Goal: Task Accomplishment & Management: Use online tool/utility

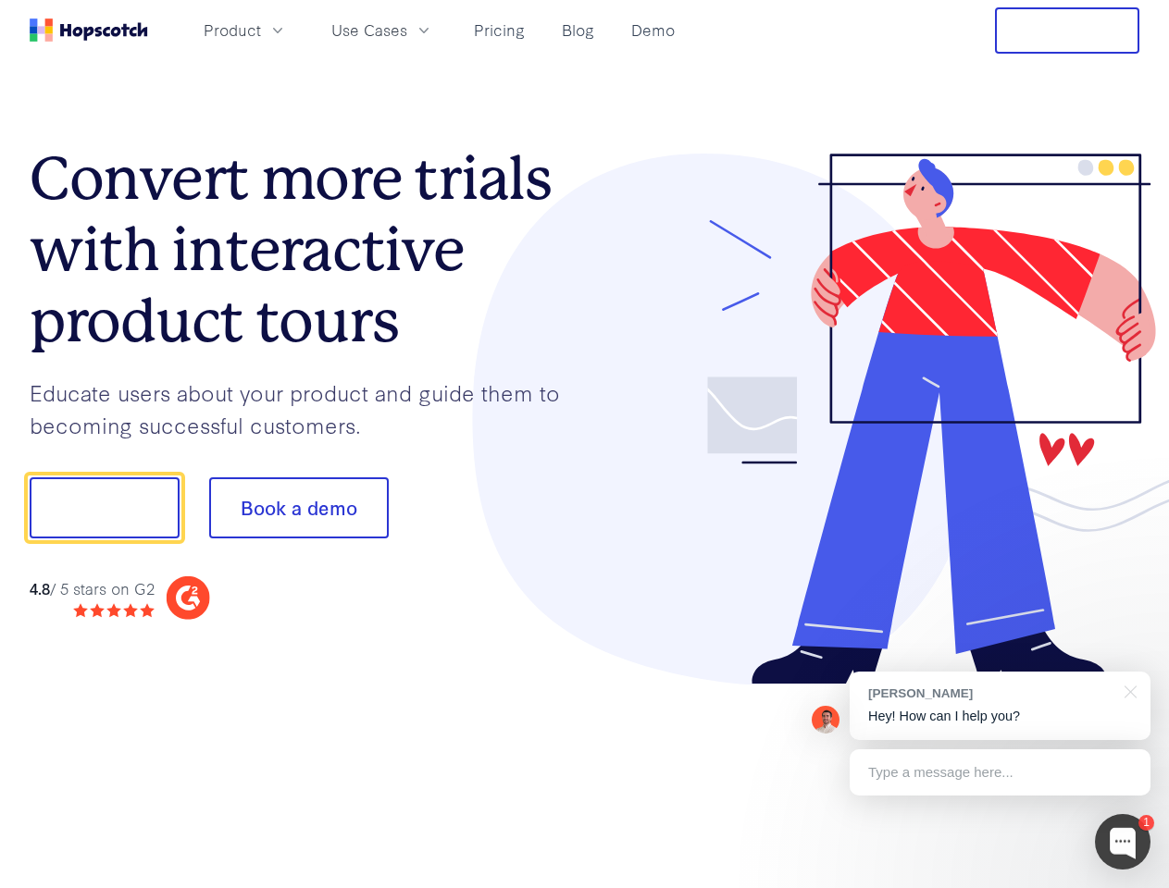
click at [585, 444] on div at bounding box center [862, 420] width 555 height 532
click at [261, 30] on span "Product" at bounding box center [232, 30] width 57 height 23
click at [407, 30] on span "Use Cases" at bounding box center [369, 30] width 76 height 23
click at [1067, 31] on button "Free Trial" at bounding box center [1067, 30] width 144 height 46
click at [104, 508] on button "Show me!" at bounding box center [105, 507] width 150 height 61
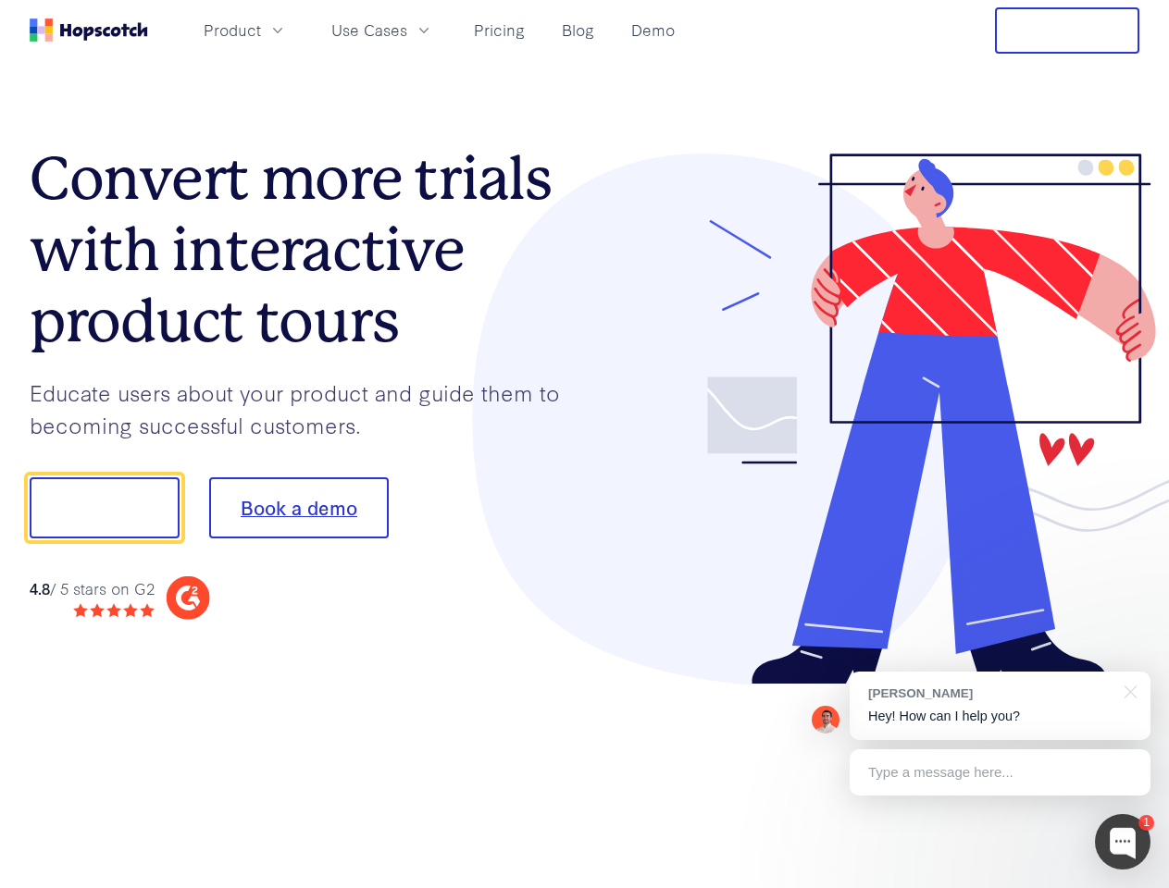
click at [298, 508] on button "Book a demo" at bounding box center [299, 507] width 180 height 61
click at [1122, 842] on div at bounding box center [1123, 842] width 56 height 56
click at [999, 706] on div "[PERSON_NAME] Hey! How can I help you?" at bounding box center [999, 706] width 301 height 68
click at [1127, 690] on div at bounding box center [976, 505] width 347 height 617
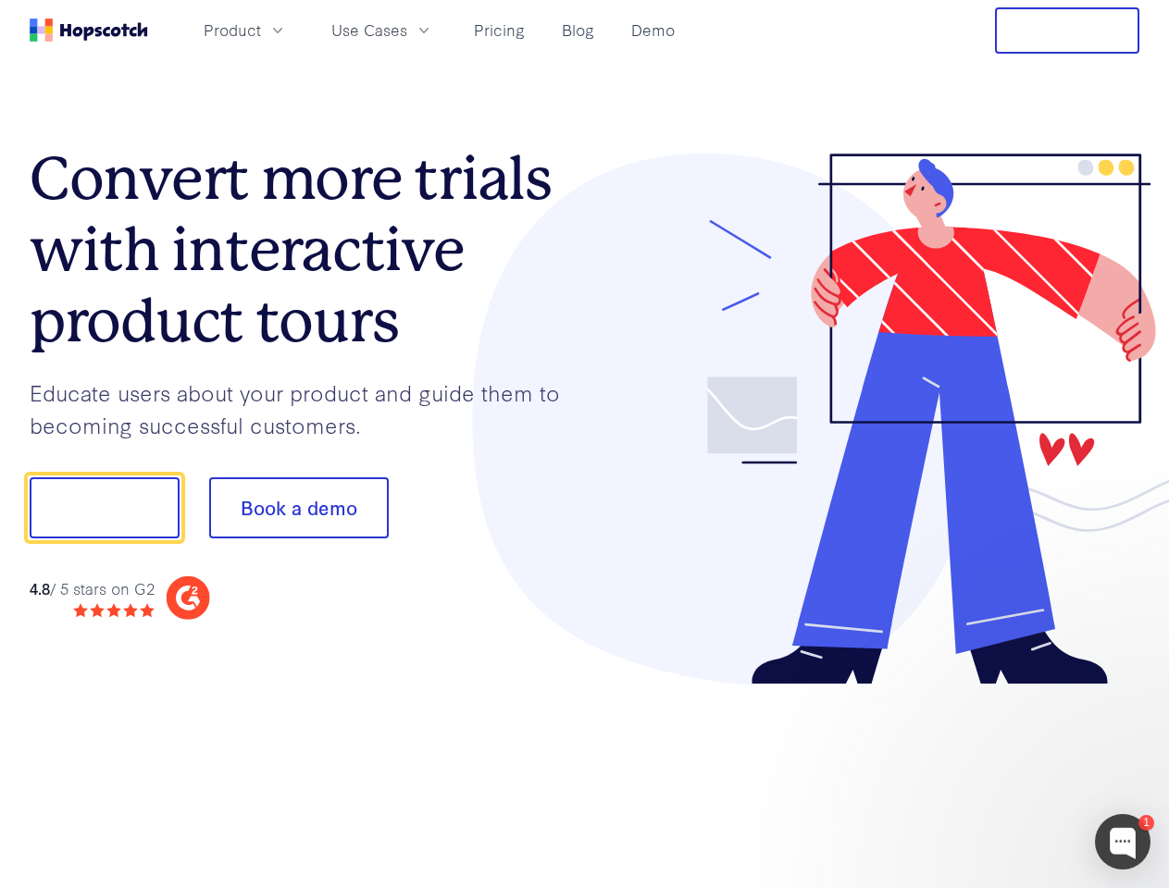
click at [999, 773] on div at bounding box center [976, 629] width 347 height 369
